Goal: Check status: Check status

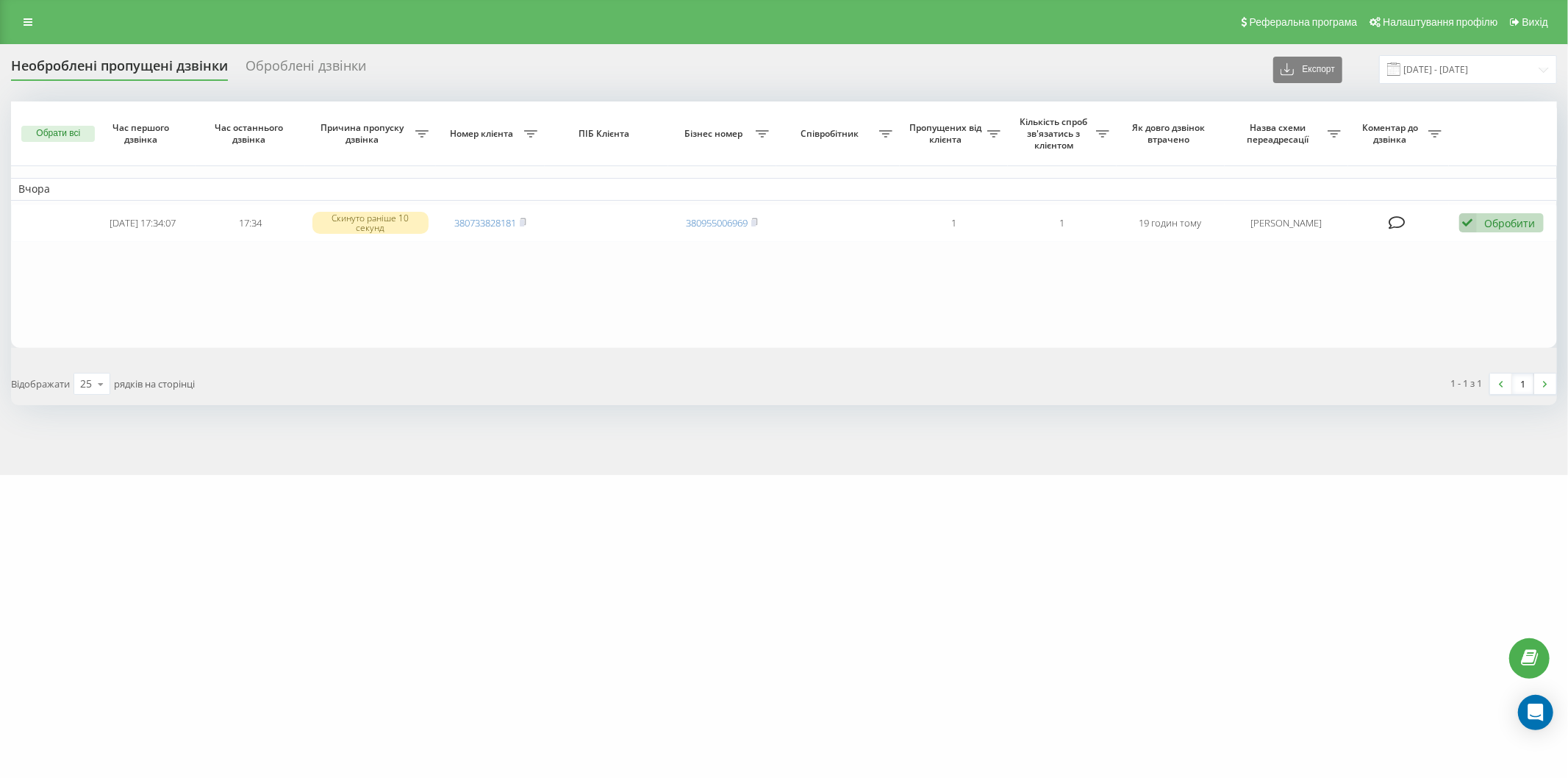
click at [495, 33] on div "Реферальна програма Налаштування профілю Вихід" at bounding box center [784, 22] width 1568 height 45
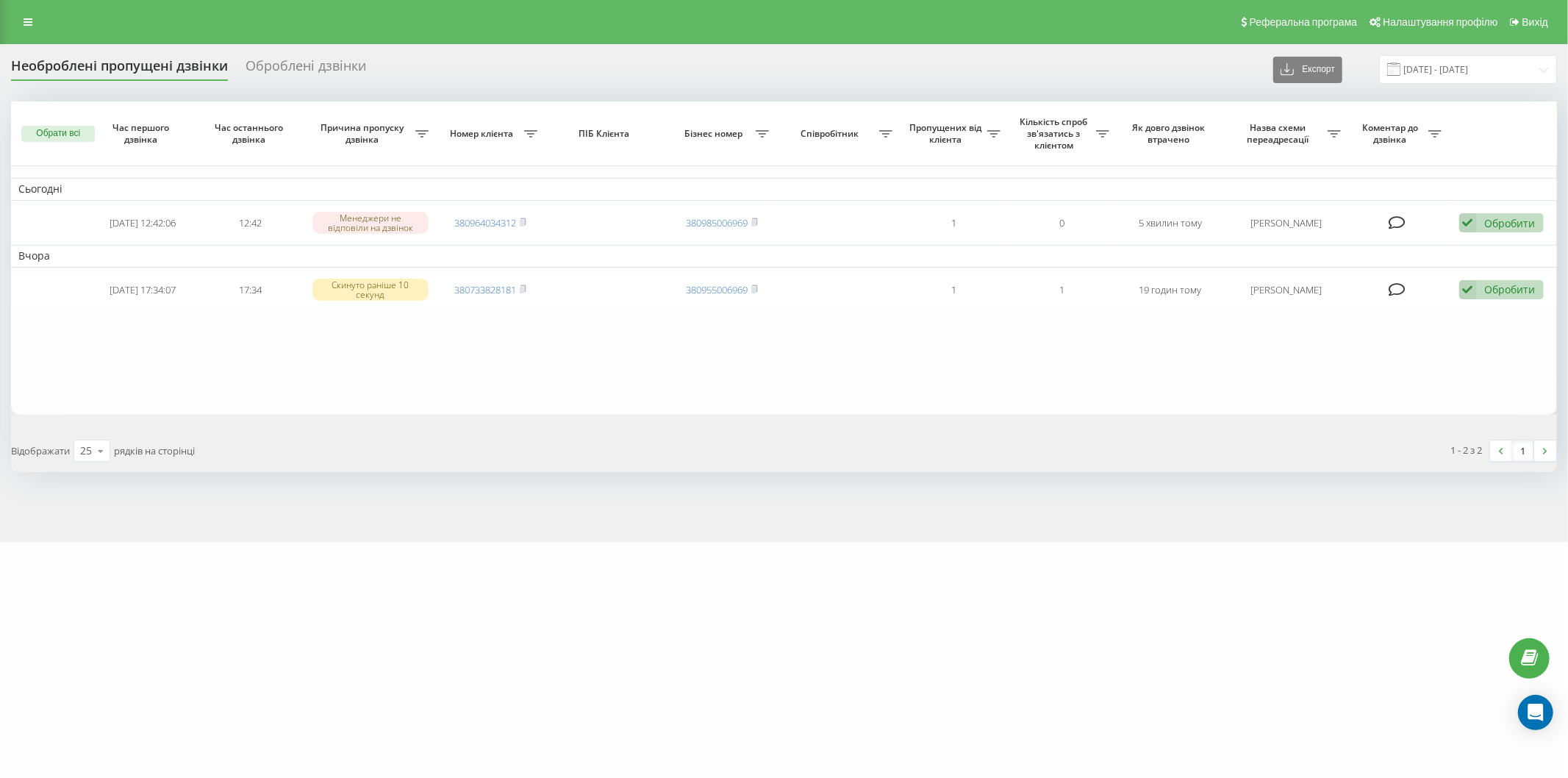
click at [467, 89] on div "Необроблені пропущені дзвінки Оброблені дзвінки Експорт .csv .xlsx 22.09.2025 -…" at bounding box center [784, 263] width 1546 height 417
click at [476, 84] on div "Необроблені пропущені дзвінки Оброблені дзвінки Експорт .csv .xlsx 22.09.2025 -…" at bounding box center [784, 69] width 1546 height 29
click at [476, 67] on div "Необроблені пропущені дзвінки Оброблені дзвінки Експорт .csv .xlsx 22.09.2025 -…" at bounding box center [784, 69] width 1546 height 29
click at [539, 78] on div "Необроблені пропущені дзвінки Оброблені дзвінки Експорт .csv .xlsx 22.09.2025 -…" at bounding box center [784, 69] width 1546 height 29
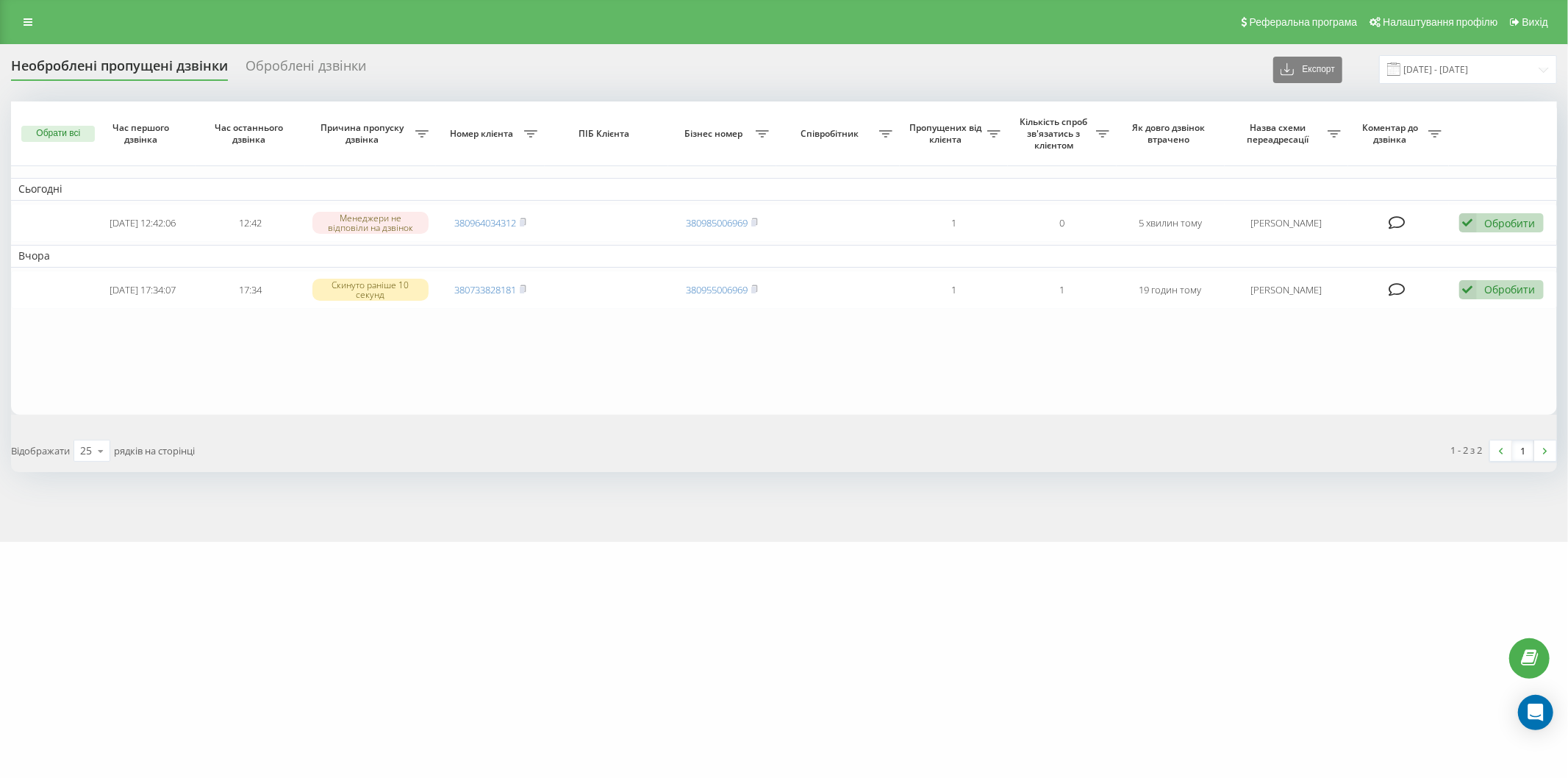
click at [480, 41] on div "Реферальна програма Налаштування профілю Вихід" at bounding box center [784, 22] width 1568 height 45
